Goal: Navigation & Orientation: Understand site structure

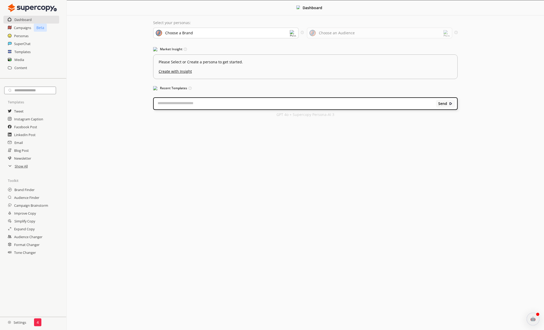
click at [199, 32] on div "Choose a Brand" at bounding box center [226, 32] width 146 height 11
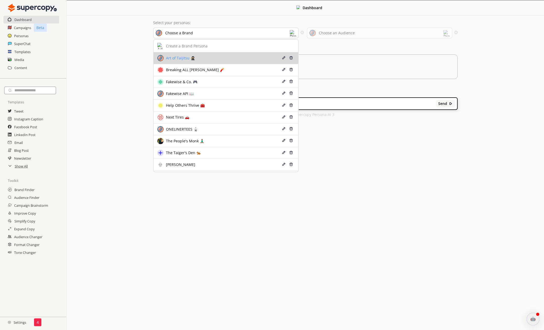
click at [197, 57] on div "Art of Taijitsu 🥷🏼" at bounding box center [213, 58] width 113 height 6
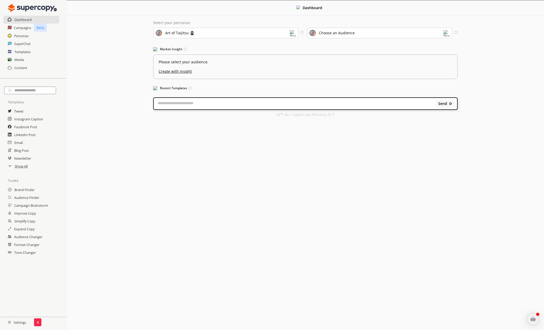
click at [347, 35] on div "Choose an Audience" at bounding box center [337, 33] width 36 height 4
click at [21, 38] on h2 "Personas" at bounding box center [21, 36] width 15 height 8
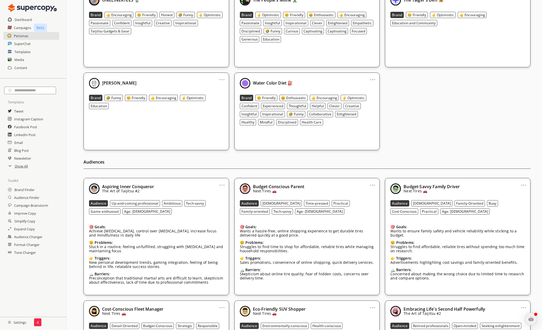
scroll to position [252, 0]
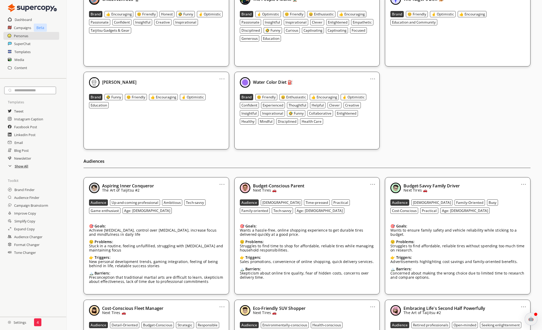
click at [19, 167] on h2 "Show All" at bounding box center [22, 166] width 14 height 8
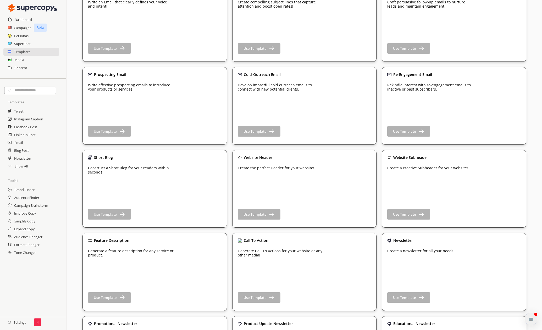
scroll to position [254, 0]
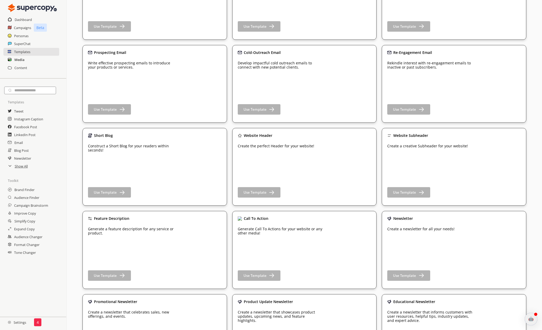
click at [19, 58] on h2 "Media" at bounding box center [19, 60] width 10 height 8
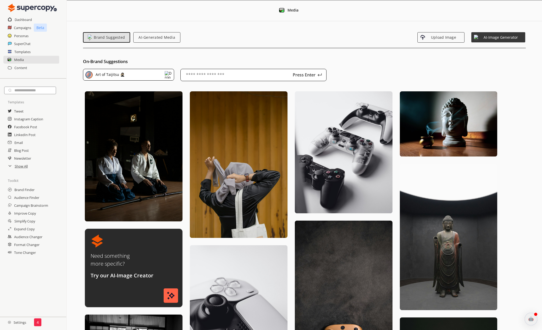
click at [21, 73] on div "Content" at bounding box center [33, 71] width 66 height 14
click at [21, 69] on h2 "Content" at bounding box center [20, 68] width 13 height 8
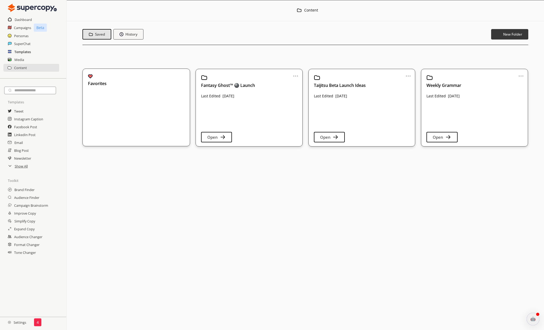
click at [23, 52] on h2 "Templates" at bounding box center [22, 52] width 16 height 8
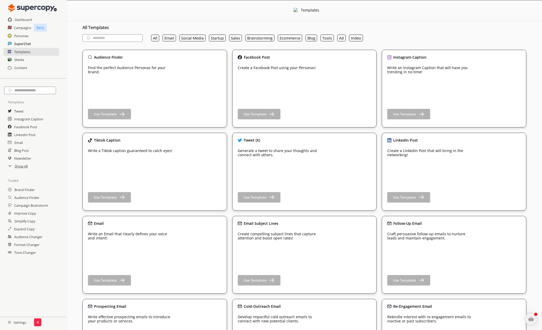
click at [22, 43] on h2 "SuperChat" at bounding box center [22, 44] width 17 height 8
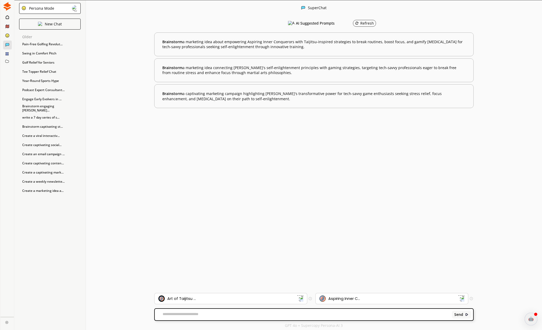
click at [8, 33] on div at bounding box center [7, 35] width 9 height 9
click at [7, 34] on ellipse at bounding box center [7, 36] width 4 height 4
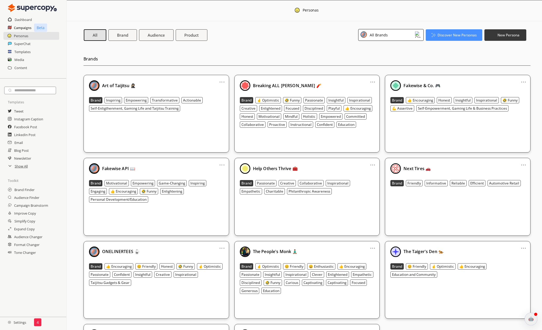
click at [19, 27] on h2 "Campaigns" at bounding box center [23, 28] width 18 height 8
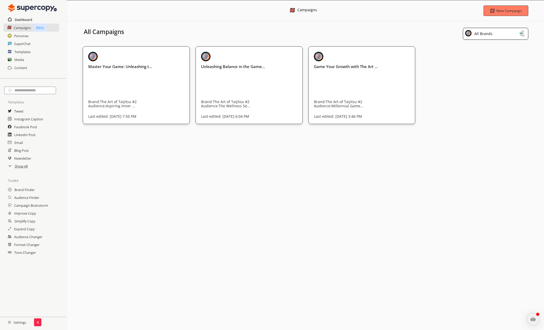
click at [23, 18] on h2 "Dashboard" at bounding box center [24, 20] width 18 height 8
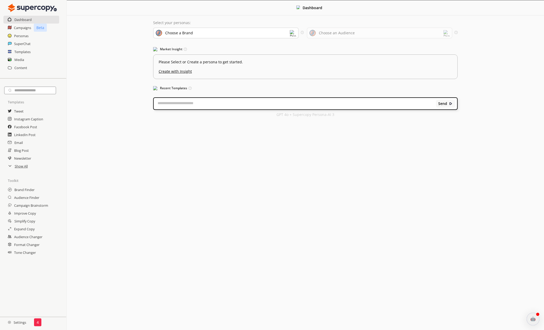
click at [18, 324] on h2 "Settings" at bounding box center [17, 322] width 34 height 10
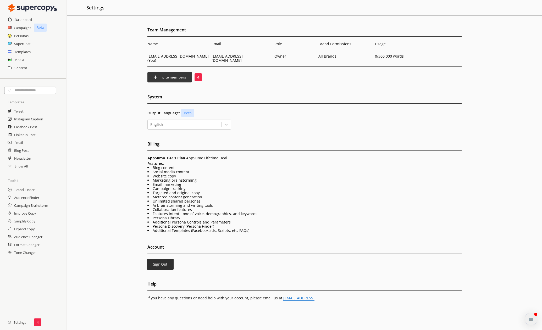
click at [153, 262] on b "Sign Out" at bounding box center [160, 264] width 14 height 5
